Goal: Task Accomplishment & Management: Use online tool/utility

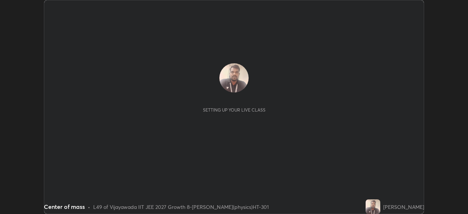
scroll to position [214, 468]
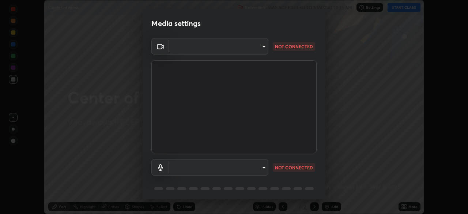
type input "aed39917a1c54585939b0139697987aa370fbf94ea1a7af73c45f548e1f1cce2"
type input "default"
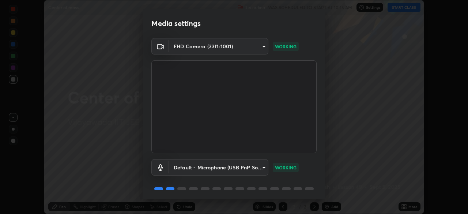
scroll to position [26, 0]
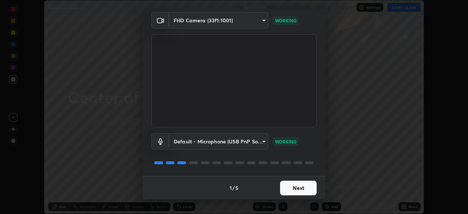
click at [298, 190] on button "Next" at bounding box center [298, 188] width 37 height 15
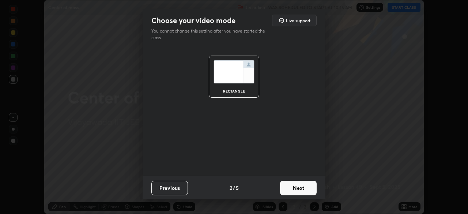
click at [177, 185] on button "Previous" at bounding box center [170, 188] width 37 height 15
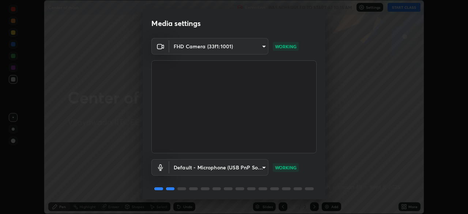
scroll to position [26, 0]
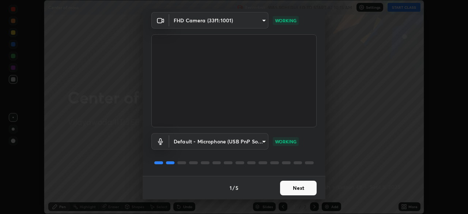
click at [300, 189] on button "Next" at bounding box center [298, 188] width 37 height 15
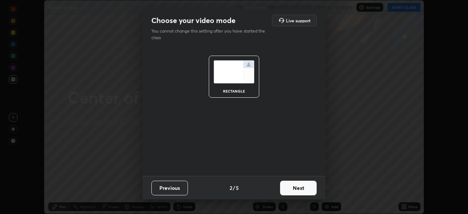
scroll to position [0, 0]
click at [298, 188] on button "Next" at bounding box center [298, 188] width 37 height 15
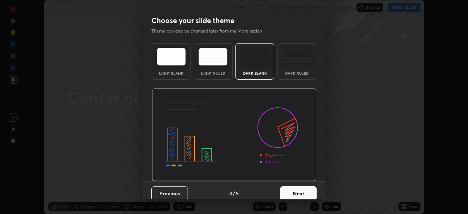
click at [298, 188] on button "Next" at bounding box center [298, 193] width 37 height 15
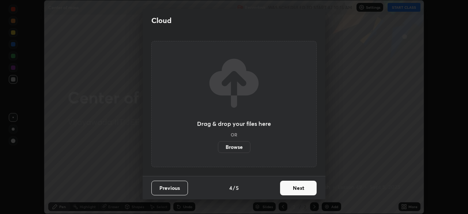
click at [296, 187] on button "Next" at bounding box center [298, 188] width 37 height 15
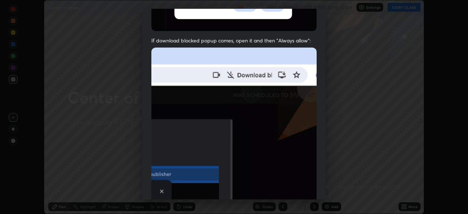
scroll to position [175, 0]
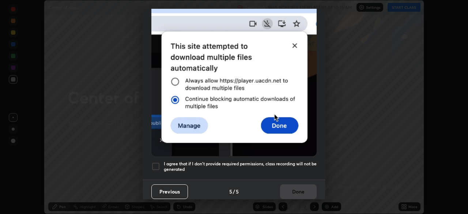
click at [153, 162] on div at bounding box center [156, 166] width 9 height 9
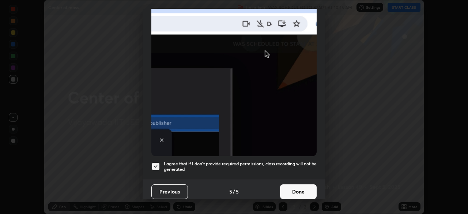
click at [292, 188] on button "Done" at bounding box center [298, 191] width 37 height 15
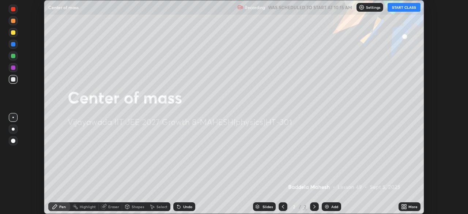
click at [406, 7] on button "START CLASS" at bounding box center [404, 7] width 33 height 9
click at [404, 8] on button "START CLASS" at bounding box center [404, 7] width 33 height 9
click at [404, 7] on button "START CLASS" at bounding box center [404, 7] width 33 height 9
click at [403, 7] on button "START CLASS" at bounding box center [404, 7] width 33 height 9
click at [314, 208] on icon at bounding box center [315, 207] width 2 height 4
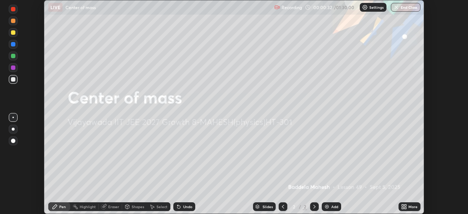
click at [332, 208] on div "Add" at bounding box center [335, 207] width 7 height 4
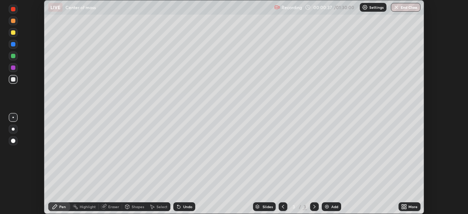
click at [109, 208] on div "Eraser" at bounding box center [113, 207] width 11 height 4
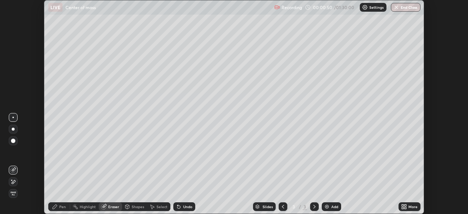
click at [284, 209] on icon at bounding box center [283, 207] width 6 height 6
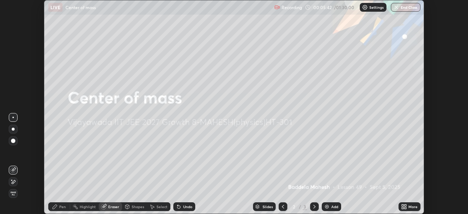
click at [324, 206] on img at bounding box center [327, 207] width 6 height 6
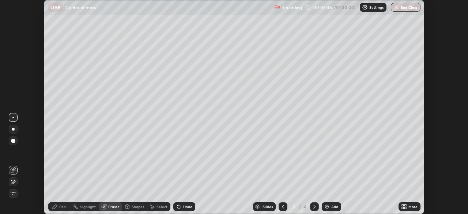
click at [65, 206] on div "Pen" at bounding box center [62, 207] width 7 height 4
